Goal: Navigation & Orientation: Find specific page/section

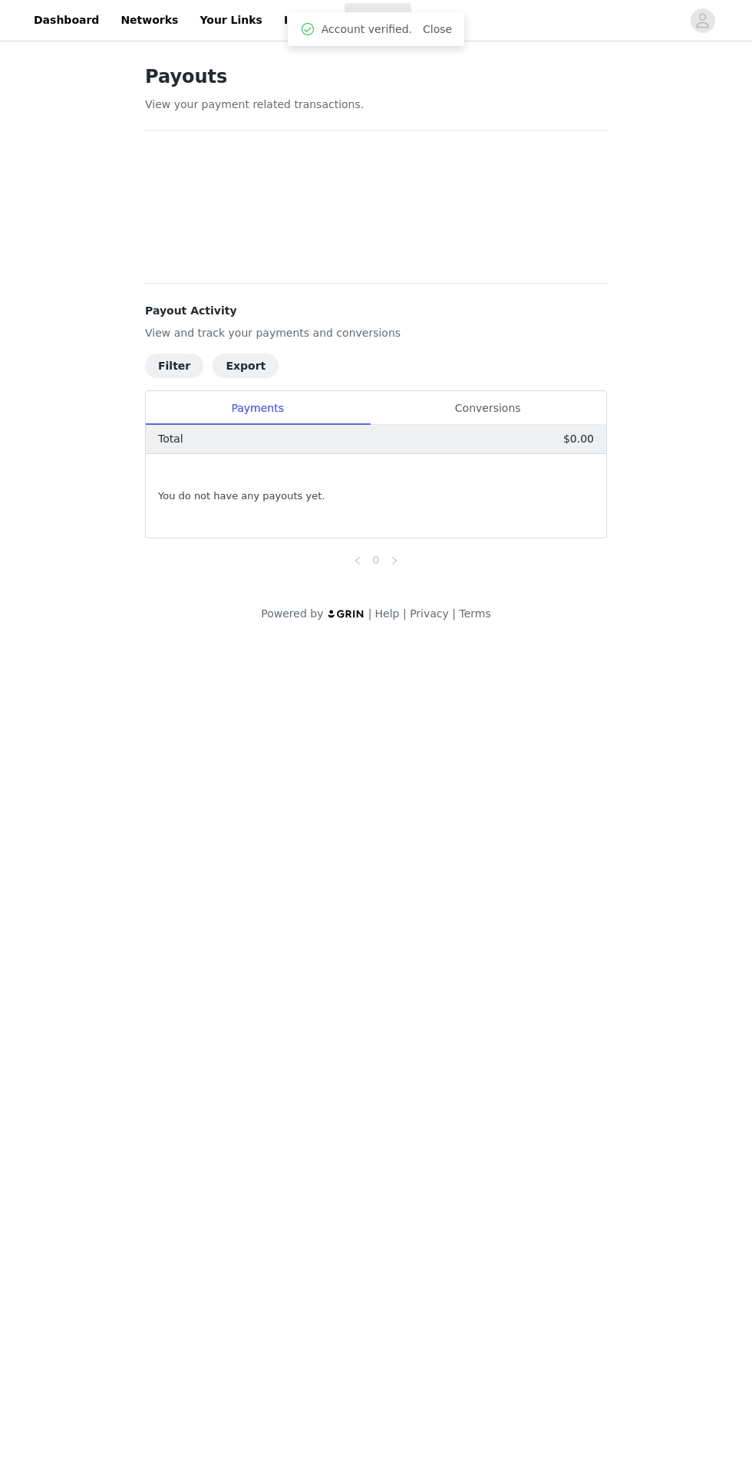
click at [443, 9] on div at bounding box center [546, 20] width 270 height 35
click at [430, 18] on div "Account verified. Close" at bounding box center [376, 29] width 176 height 34
click at [434, 17] on div "Account verified. Close" at bounding box center [376, 29] width 176 height 34
click at [437, 21] on div "Account verified. Close" at bounding box center [376, 29] width 152 height 18
click at [432, 28] on link "Close" at bounding box center [437, 29] width 29 height 12
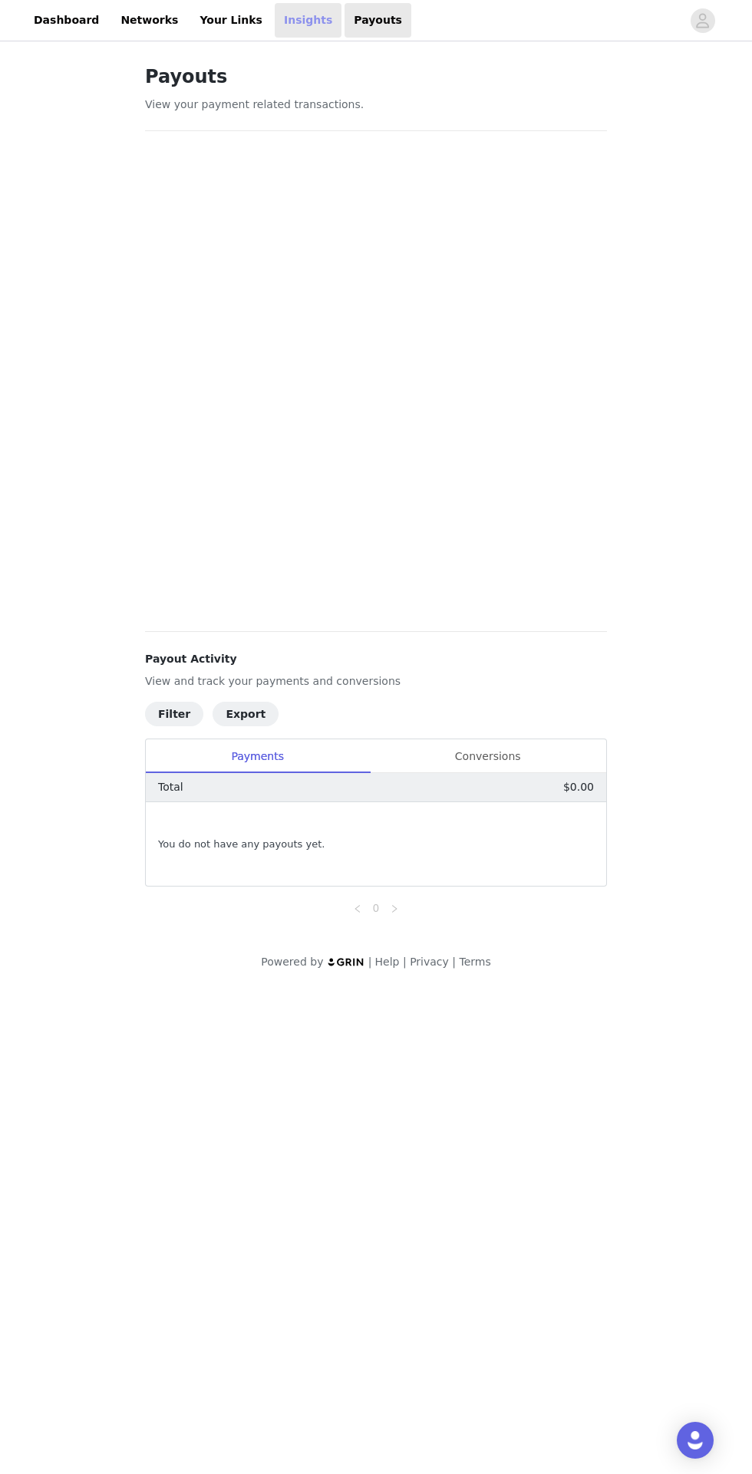
click at [275, 26] on link "Insights" at bounding box center [308, 20] width 67 height 35
